Goal: Information Seeking & Learning: Learn about a topic

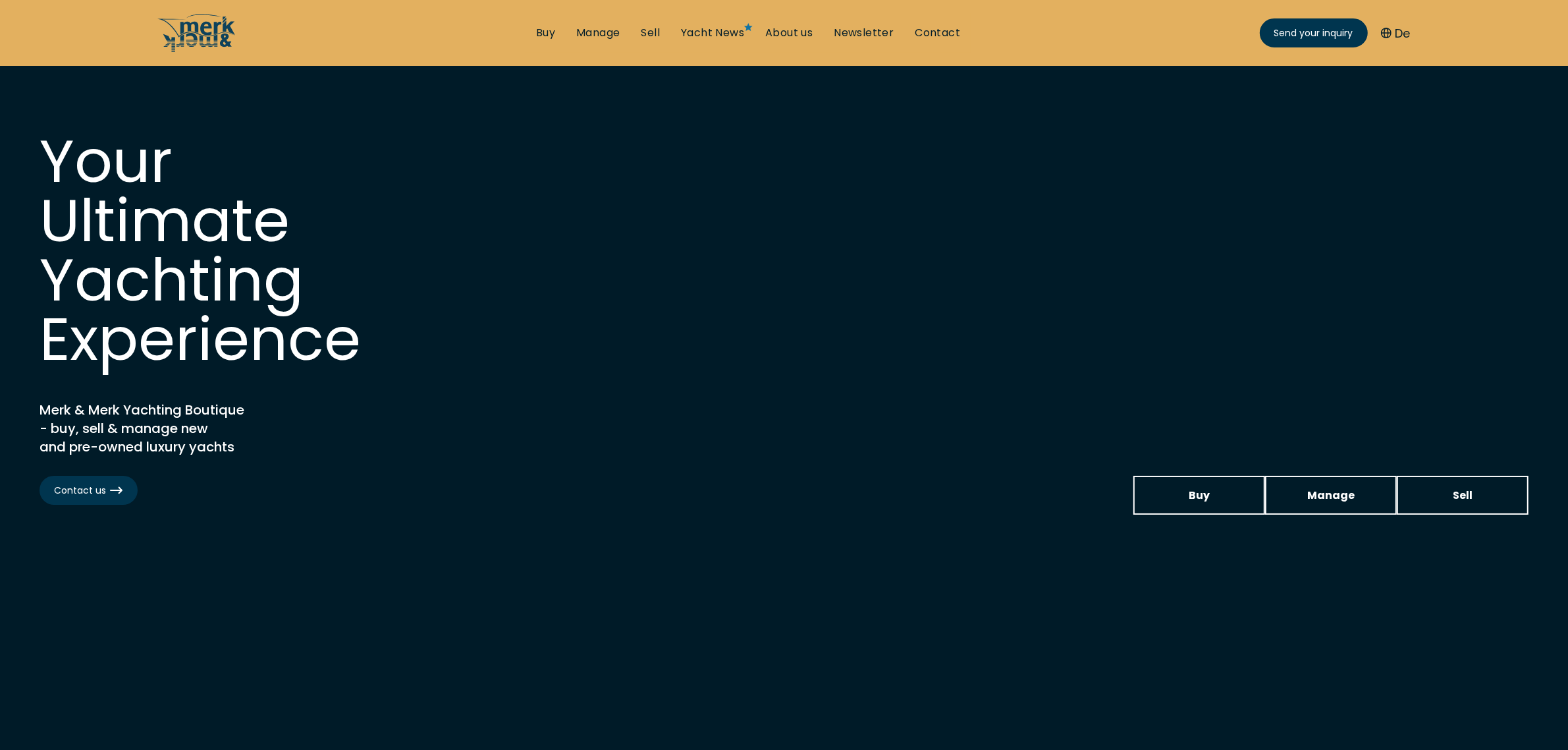
click at [942, 37] on link "Contact" at bounding box center [937, 32] width 46 height 14
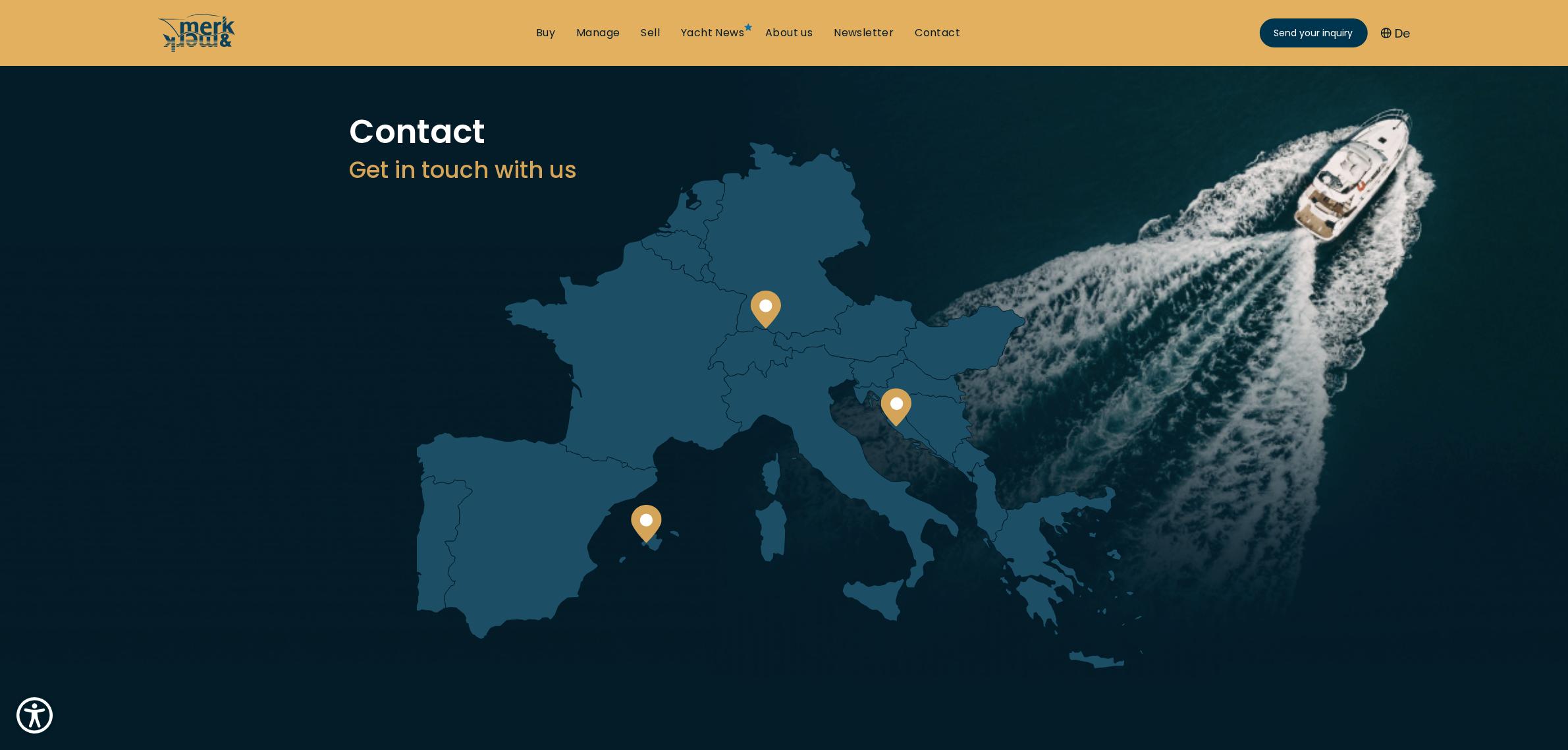
scroll to position [82, 0]
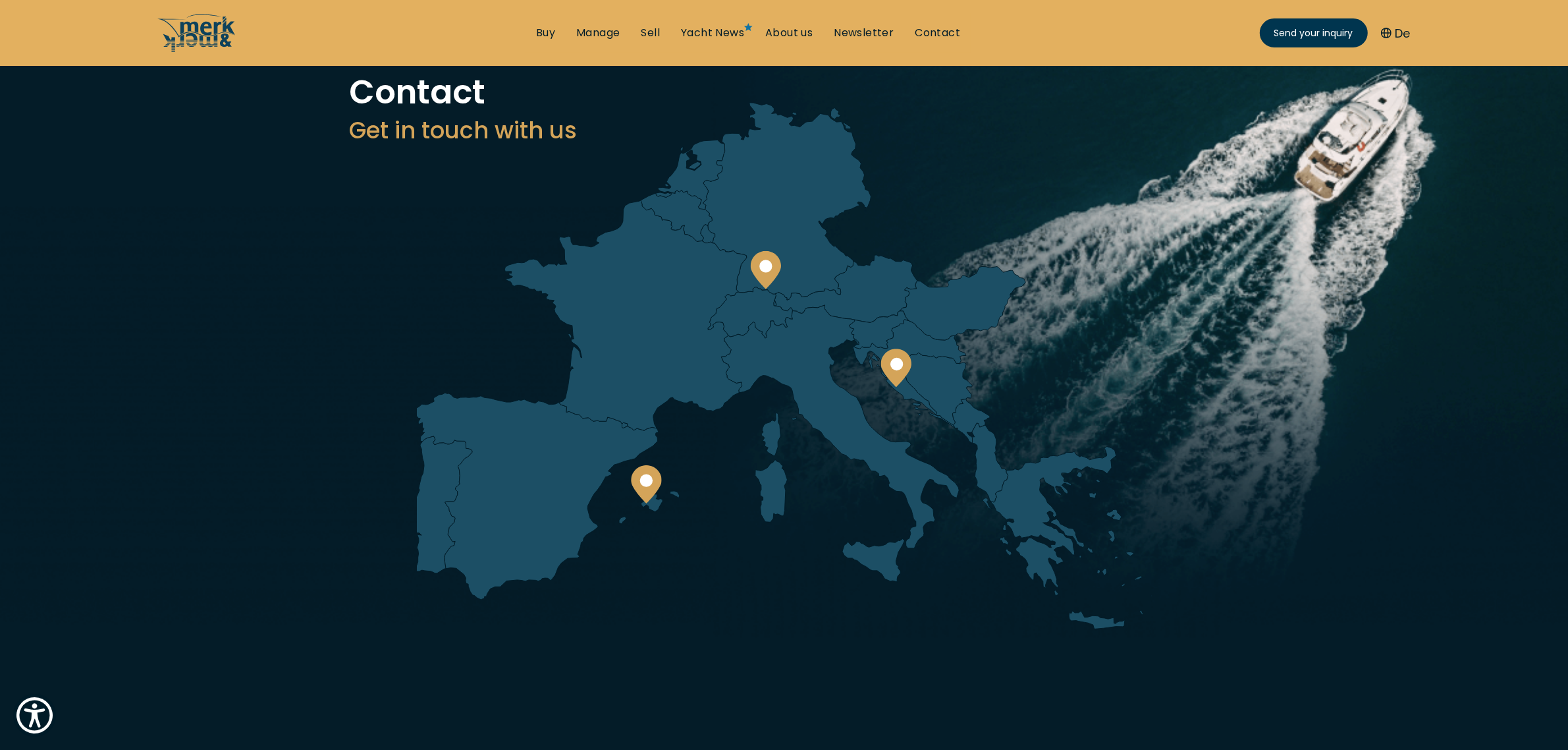
click at [794, 40] on ul "Buy Manage Sell Yacht News About us Newsletter Contact Send your inquiry" at bounding box center [748, 33] width 445 height 40
click at [794, 34] on link "About us" at bounding box center [788, 32] width 47 height 14
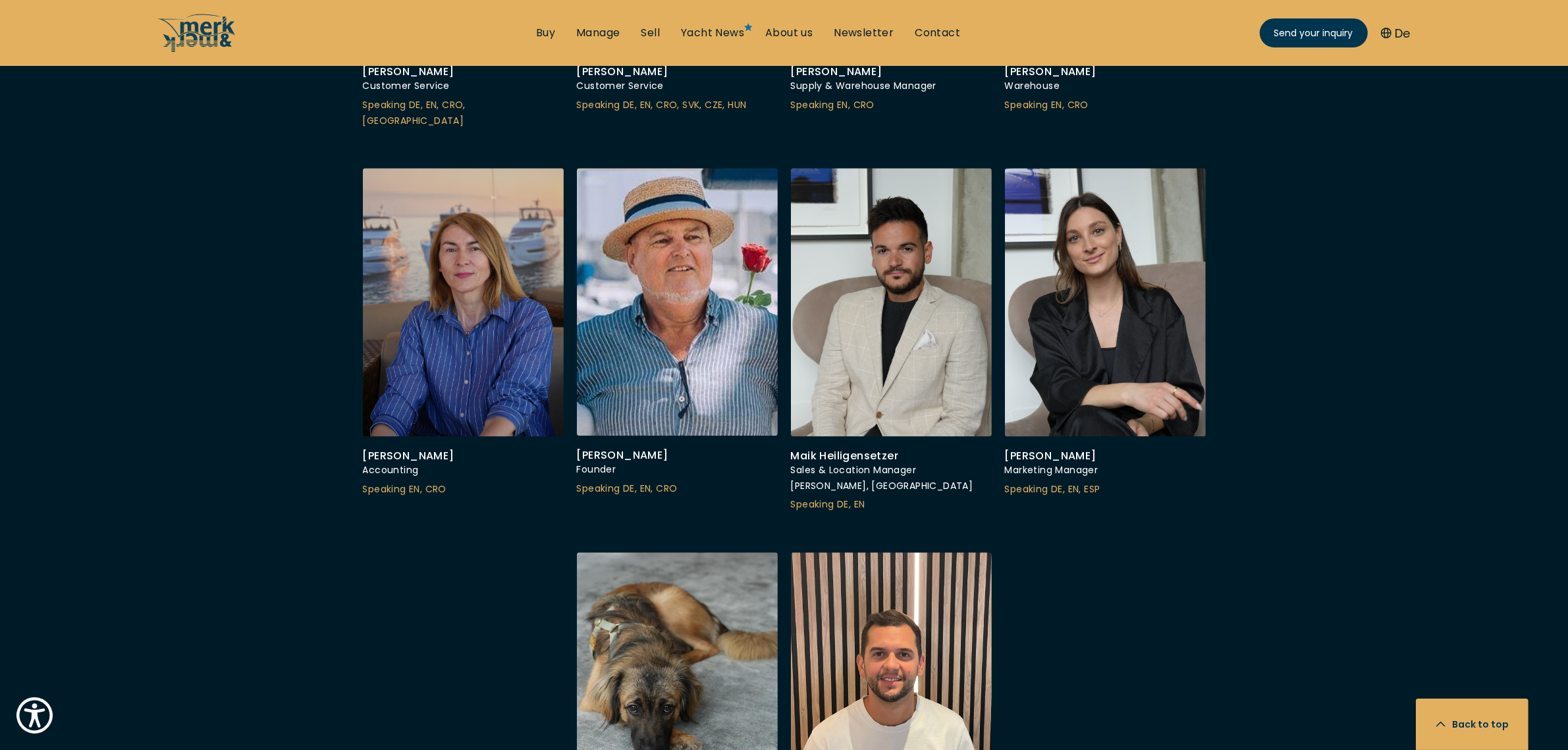
scroll to position [4035, 0]
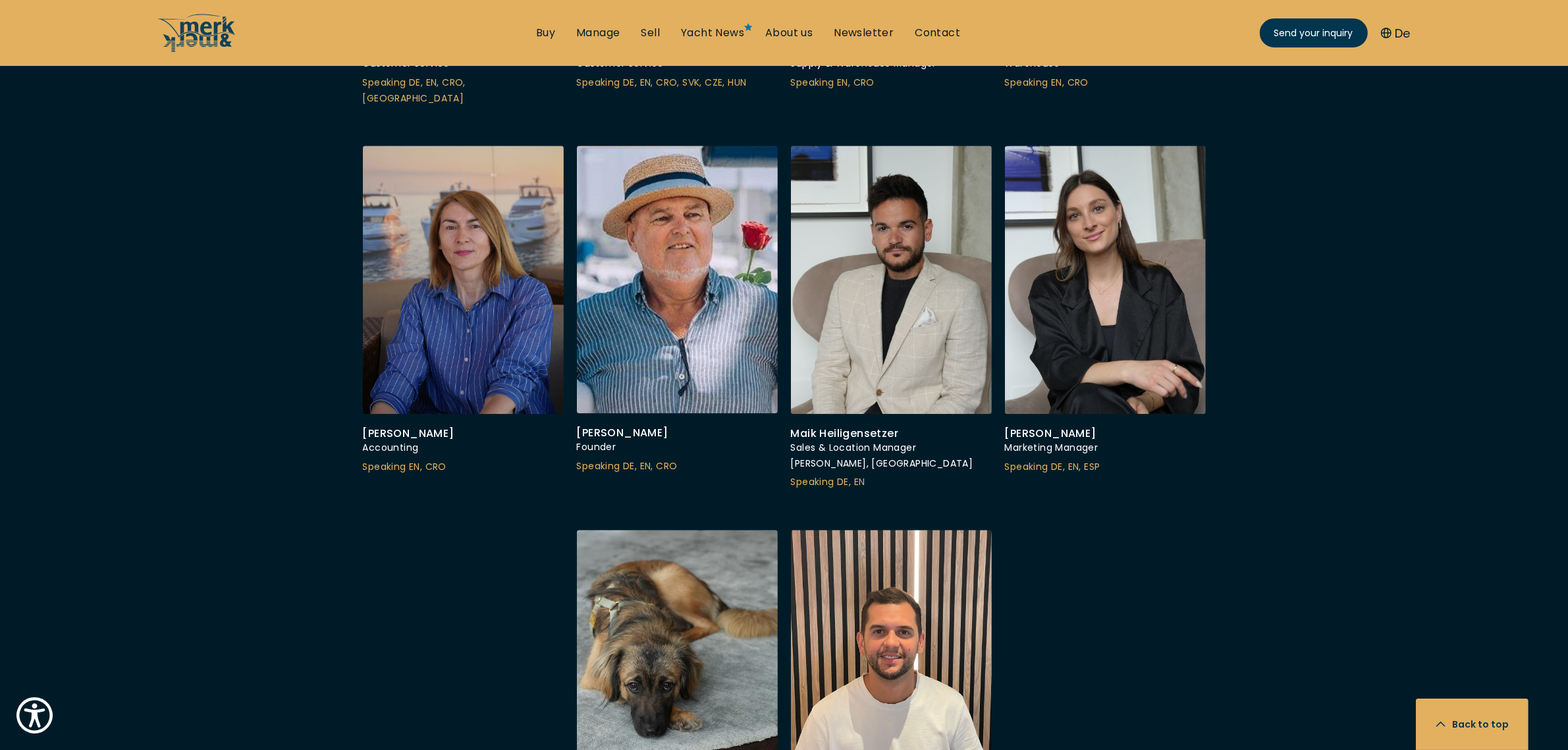
drag, startPoint x: 916, startPoint y: 285, endPoint x: 1419, endPoint y: 331, distance: 505.1
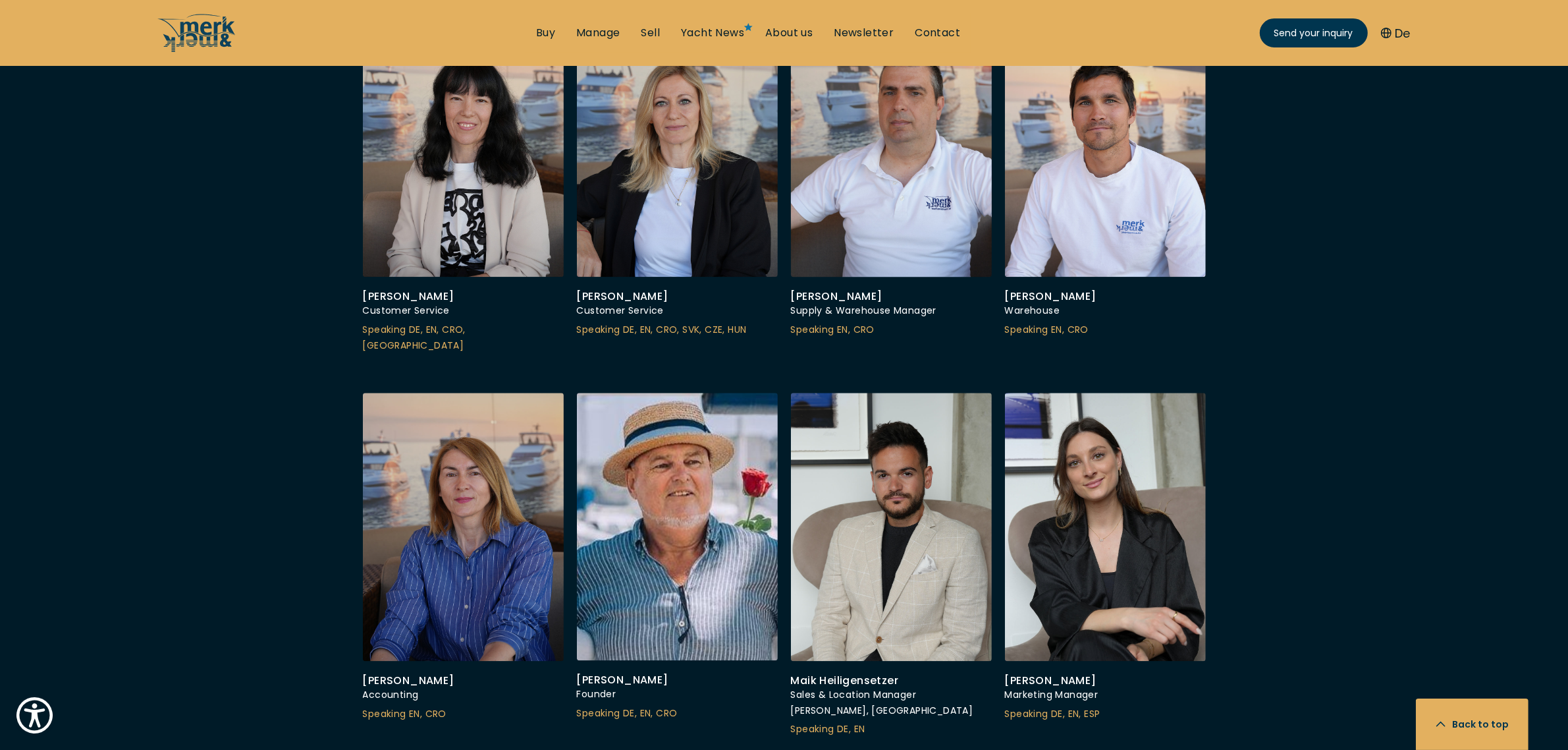
scroll to position [3870, 0]
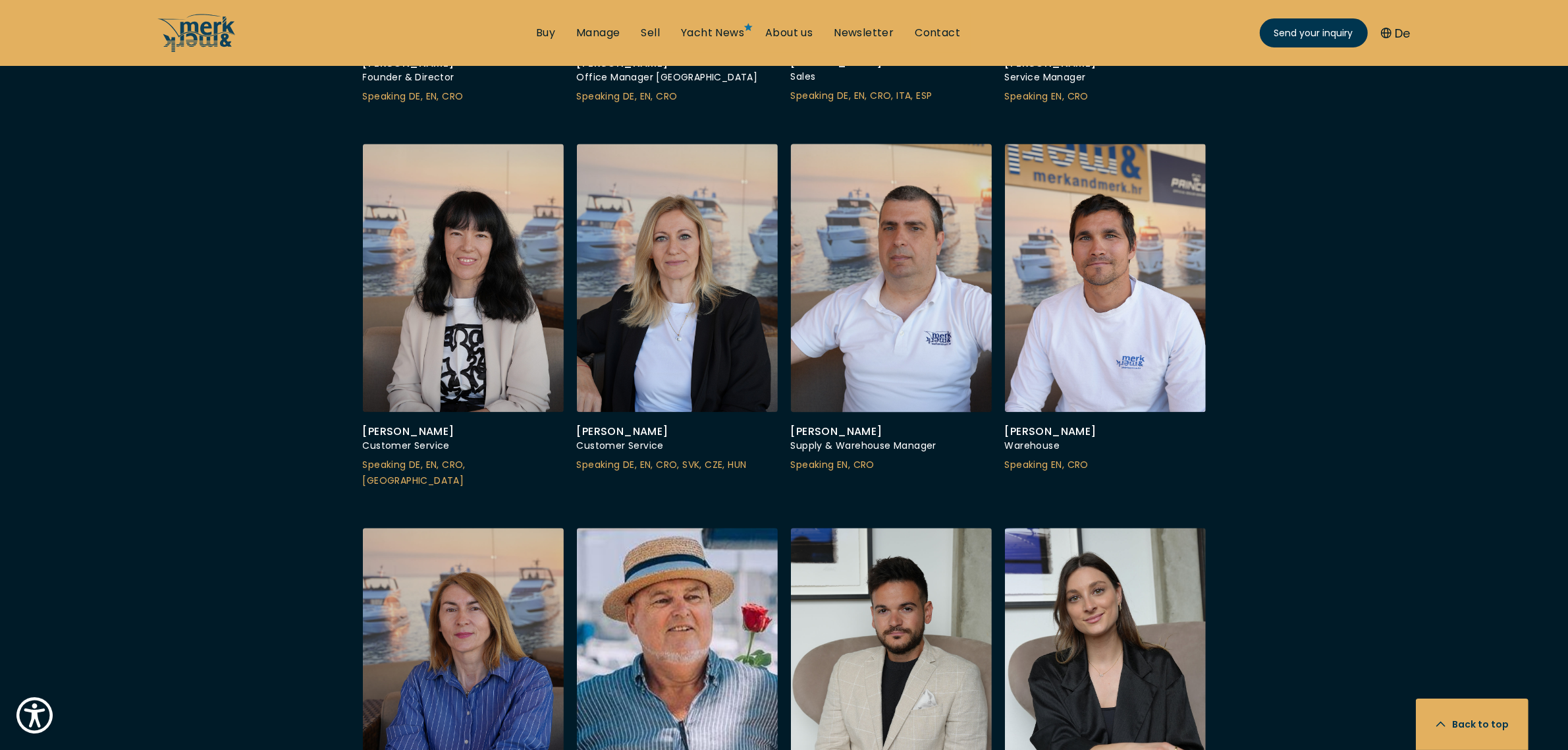
scroll to position [3624, 0]
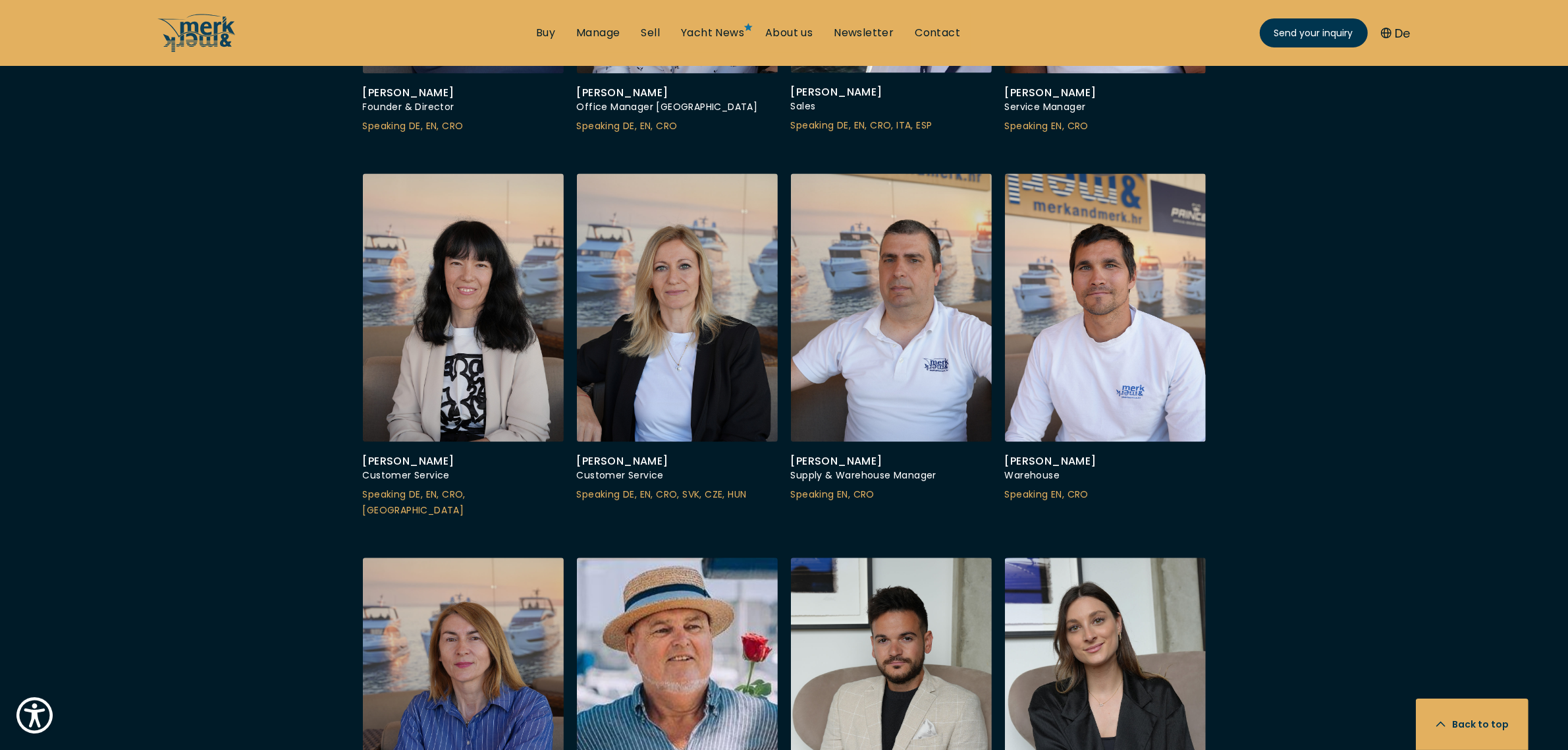
drag, startPoint x: 1326, startPoint y: 182, endPoint x: 1312, endPoint y: 194, distance: 18.4
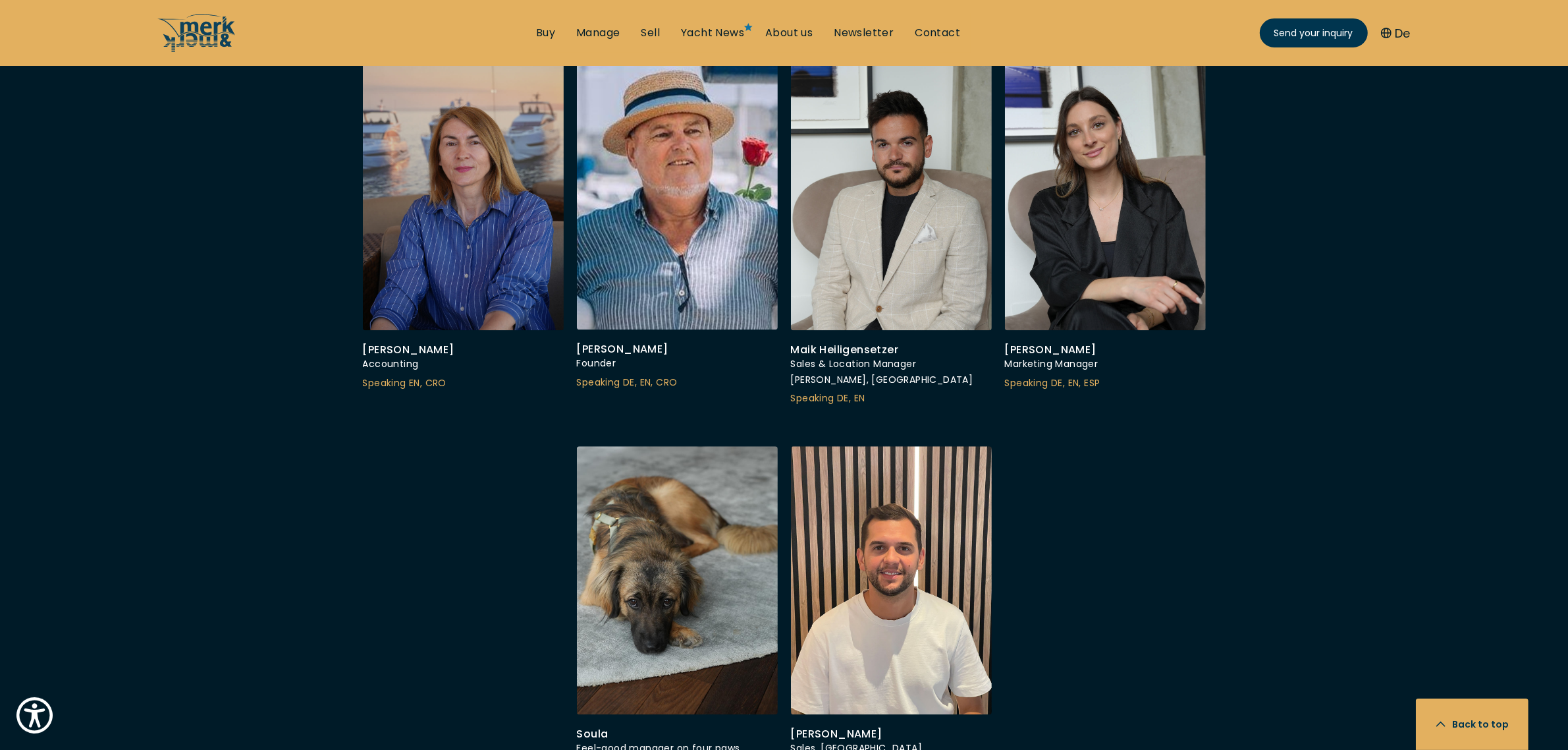
scroll to position [4282, 0]
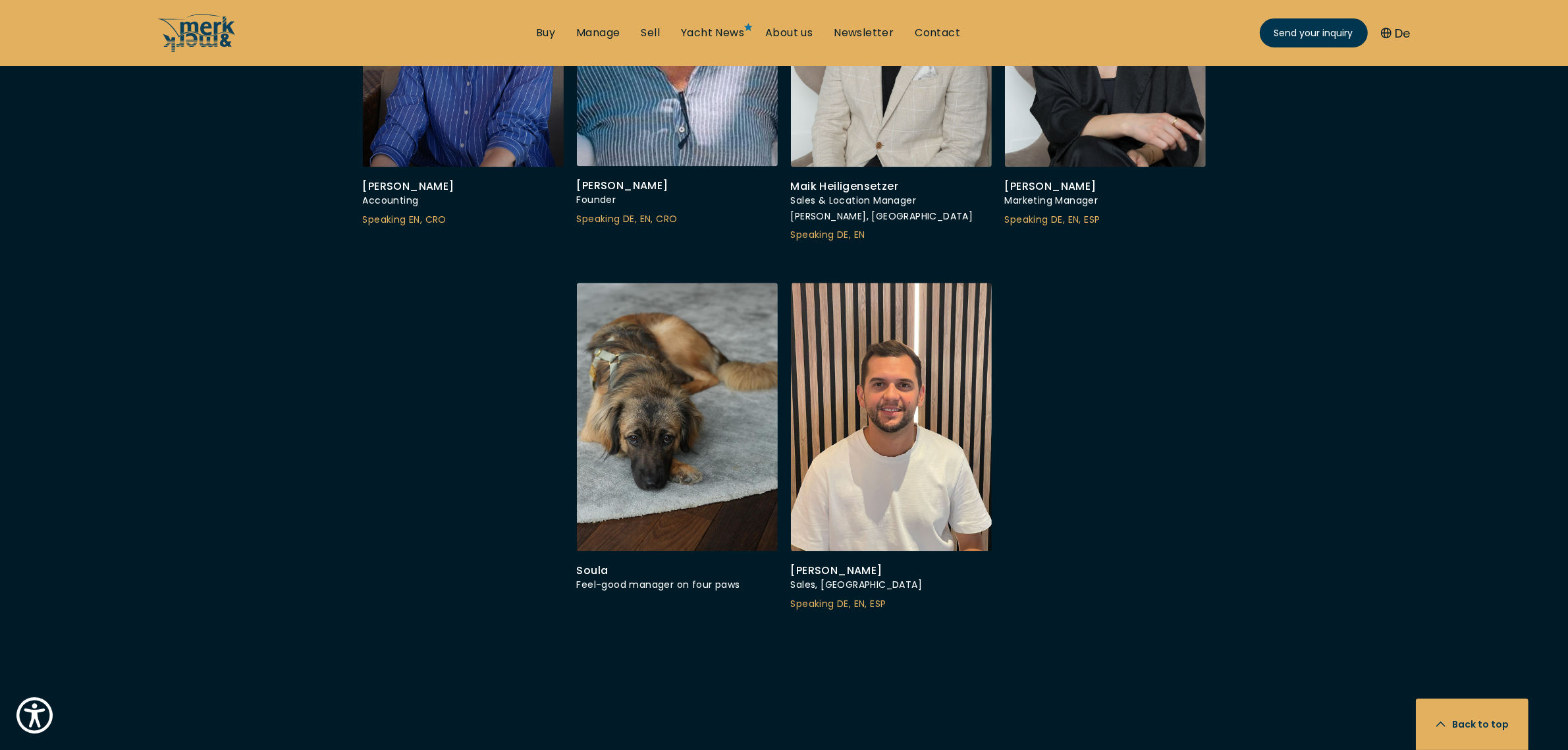
drag, startPoint x: 1503, startPoint y: 289, endPoint x: 1436, endPoint y: 281, distance: 67.5
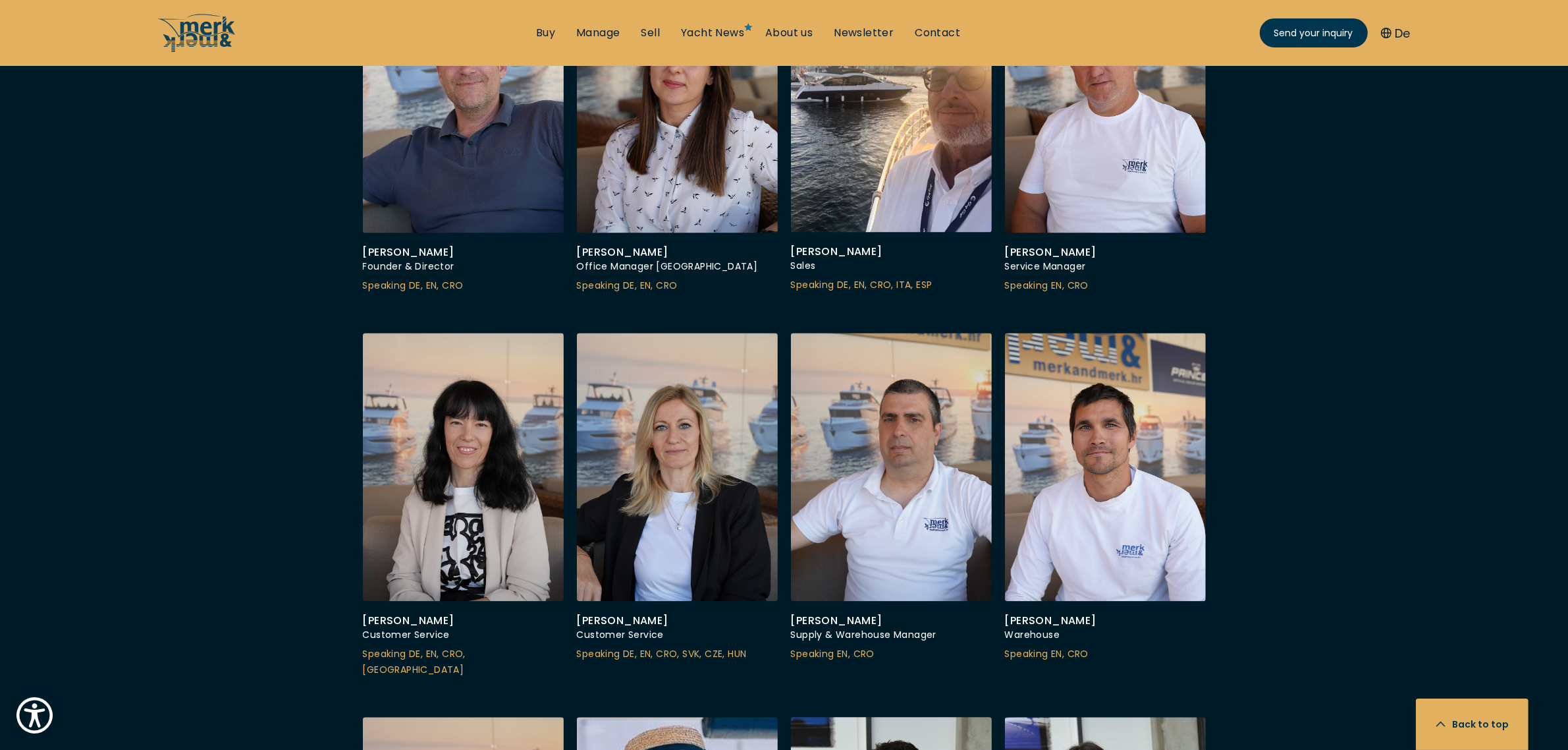
scroll to position [3458, 0]
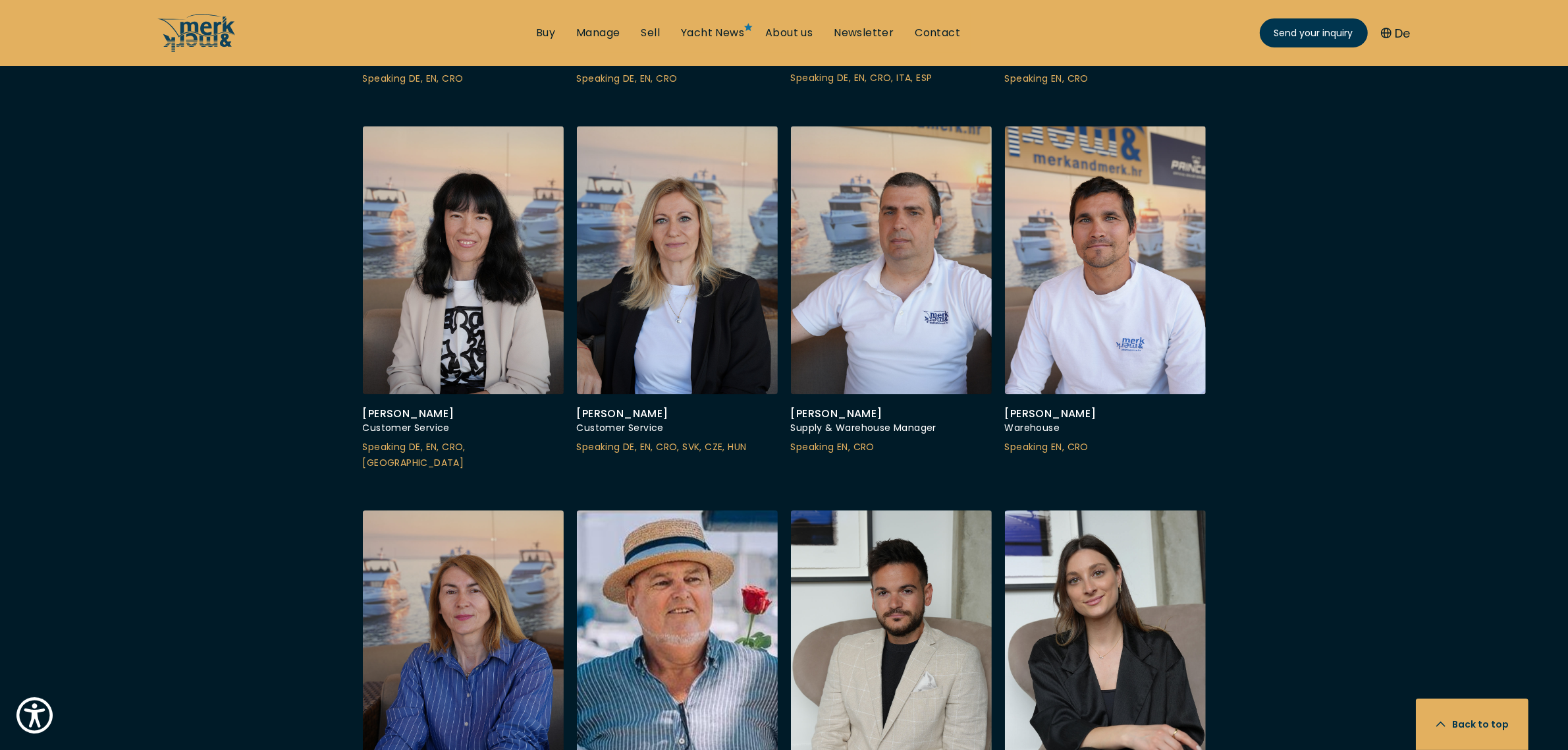
scroll to position [3856, 0]
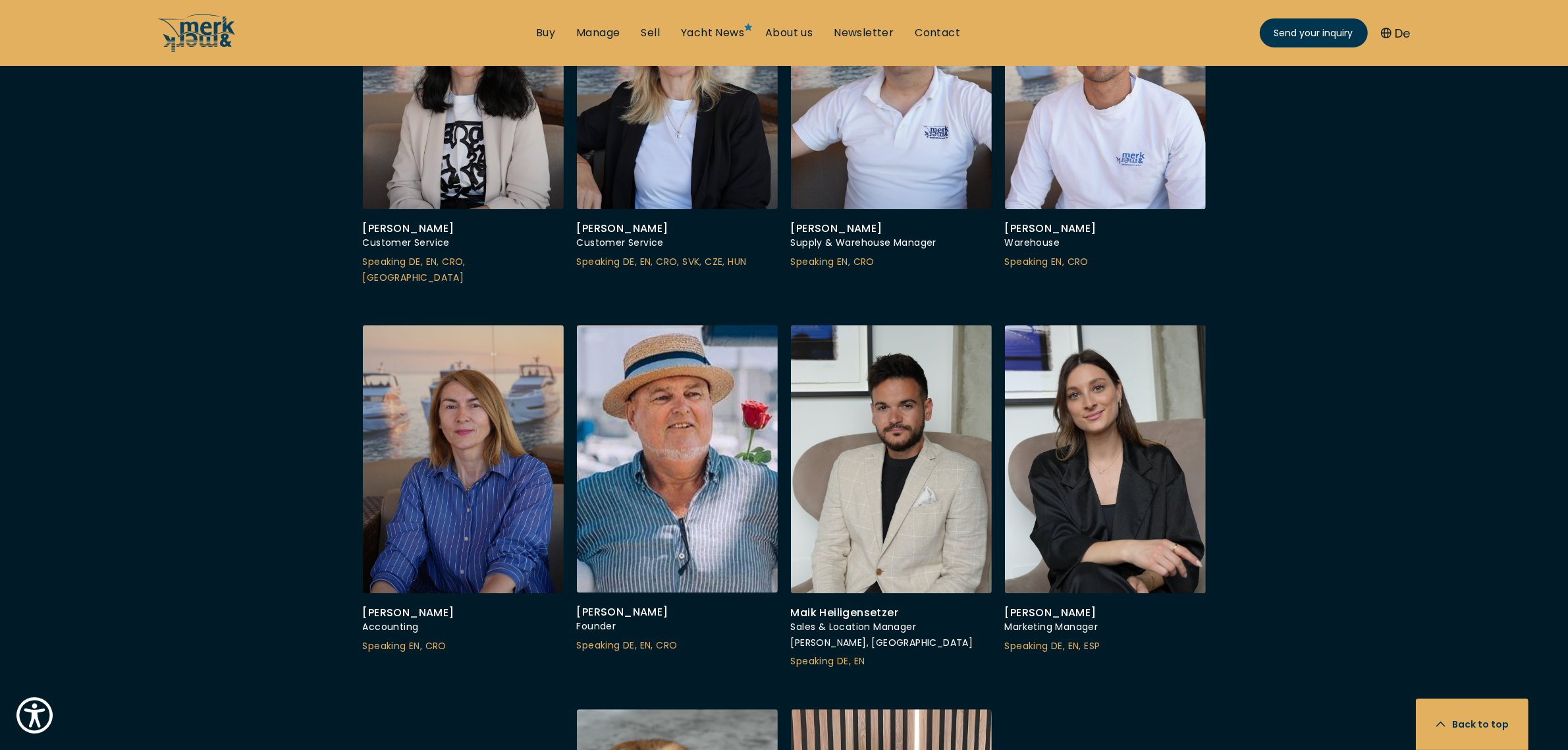
drag, startPoint x: 1480, startPoint y: 234, endPoint x: 1400, endPoint y: 226, distance: 80.4
